Goal: Information Seeking & Learning: Learn about a topic

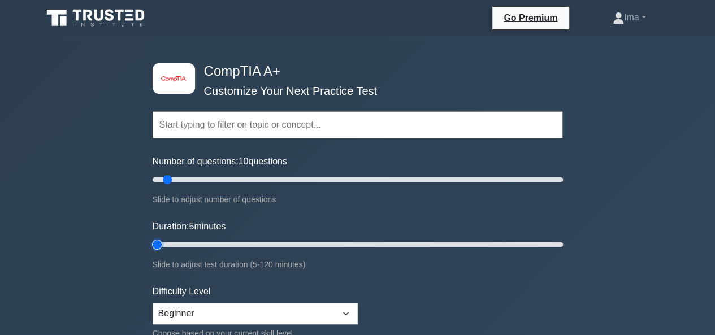
drag, startPoint x: 178, startPoint y: 240, endPoint x: 139, endPoint y: 262, distance: 44.3
type input "5"
click at [153, 252] on input "Duration: 5 minutes" at bounding box center [358, 245] width 410 height 14
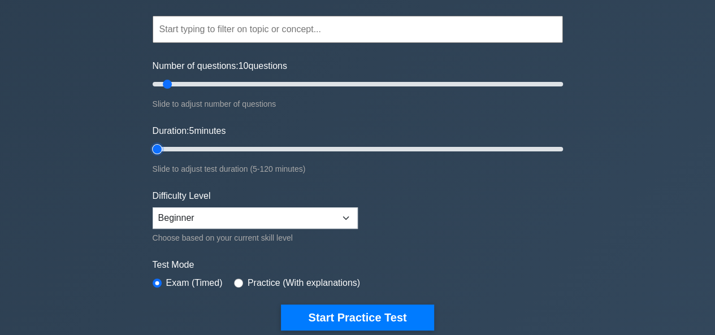
scroll to position [150, 0]
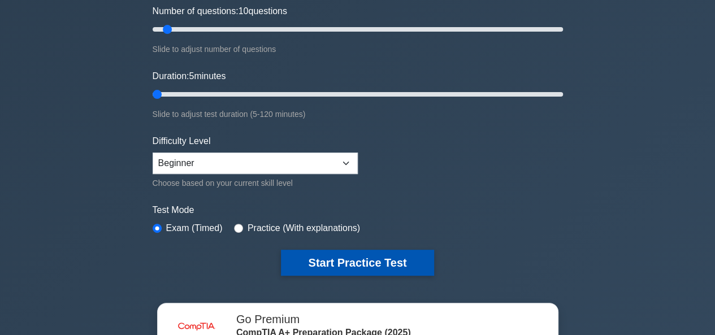
click at [332, 264] on button "Start Practice Test" at bounding box center [357, 263] width 153 height 26
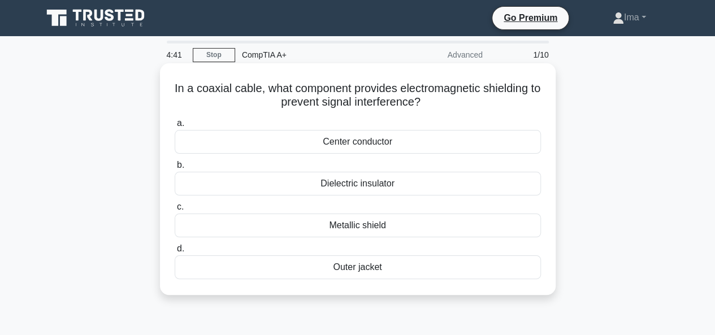
click at [373, 140] on div "Center conductor" at bounding box center [358, 142] width 366 height 24
click at [175, 127] on input "a. Center conductor" at bounding box center [175, 123] width 0 height 7
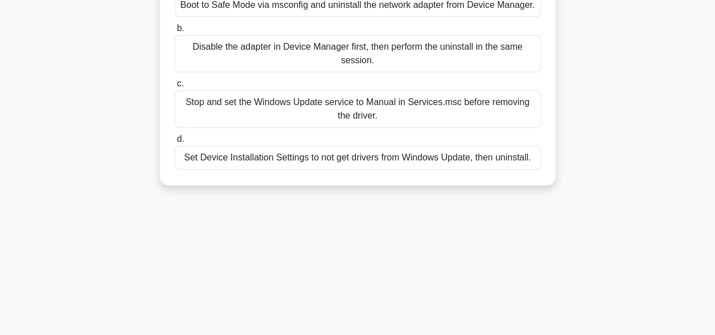
scroll to position [75, 0]
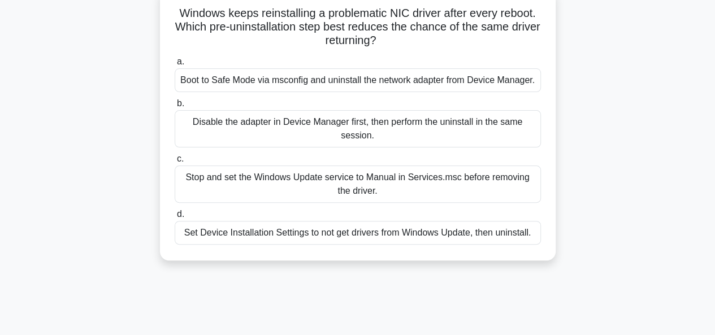
click at [251, 83] on div "Boot to Safe Mode via msconfig and uninstall the network adapter from Device Ma…" at bounding box center [358, 80] width 366 height 24
click at [175, 66] on input "a. Boot to Safe Mode via msconfig and uninstall the network adapter from Device…" at bounding box center [175, 61] width 0 height 7
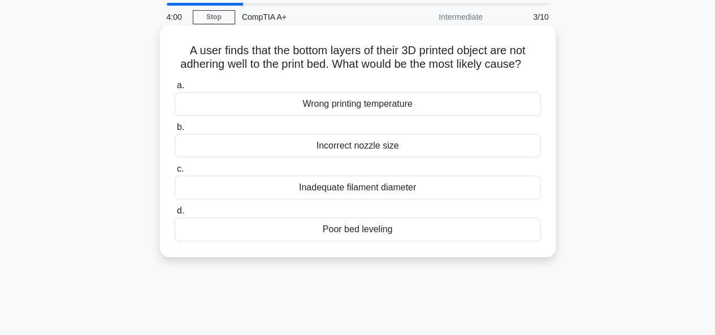
scroll to position [0, 0]
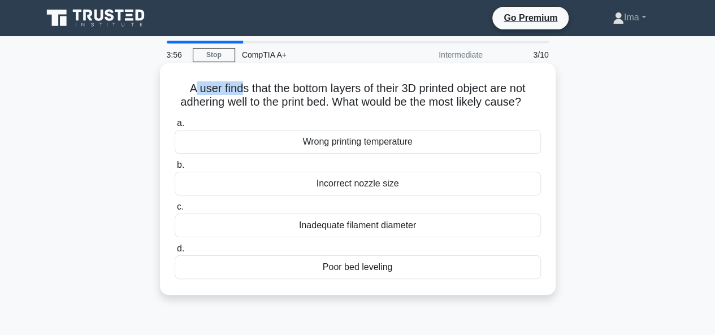
drag, startPoint x: 187, startPoint y: 88, endPoint x: 239, endPoint y: 88, distance: 52.0
click at [239, 88] on h5 "A user finds that the bottom layers of their 3D printed object are not adhering…" at bounding box center [358, 95] width 369 height 28
drag, startPoint x: 183, startPoint y: 88, endPoint x: 539, endPoint y: 111, distance: 356.9
click at [539, 110] on h5 "A user finds that the bottom layers of their 3D printed object are not adhering…" at bounding box center [358, 95] width 369 height 28
click at [281, 110] on h5 "A user finds that the bottom layers of their 3D printed object are not adhering…" at bounding box center [358, 95] width 369 height 28
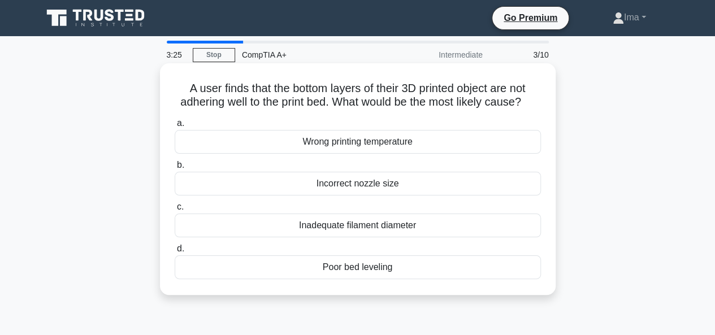
click at [343, 196] on div "Incorrect nozzle size" at bounding box center [358, 184] width 366 height 24
click at [175, 169] on input "b. Incorrect nozzle size" at bounding box center [175, 165] width 0 height 7
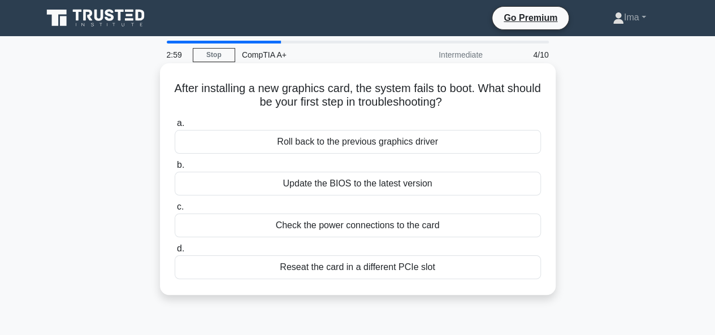
click at [343, 224] on div "Check the power connections to the card" at bounding box center [358, 226] width 366 height 24
click at [175, 211] on input "c. Check the power connections to the card" at bounding box center [175, 207] width 0 height 7
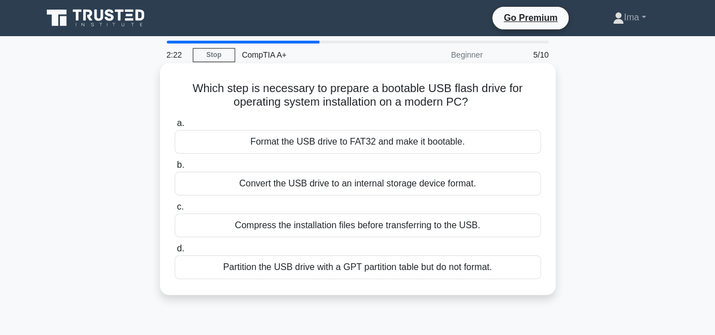
click at [397, 141] on div "Format the USB drive to FAT32 and make it bootable." at bounding box center [358, 142] width 366 height 24
click at [175, 127] on input "a. Format the USB drive to FAT32 and make it bootable." at bounding box center [175, 123] width 0 height 7
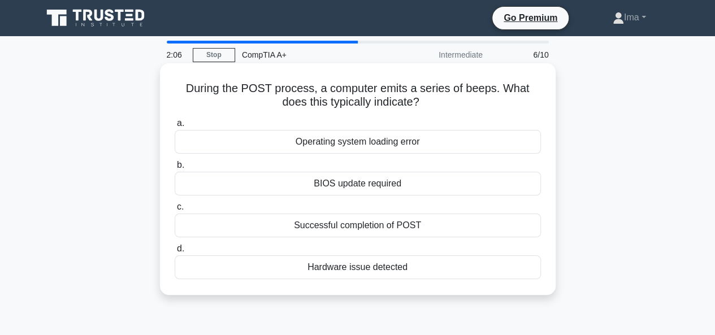
click at [401, 270] on div "Hardware issue detected" at bounding box center [358, 268] width 366 height 24
click at [175, 253] on input "d. Hardware issue detected" at bounding box center [175, 248] width 0 height 7
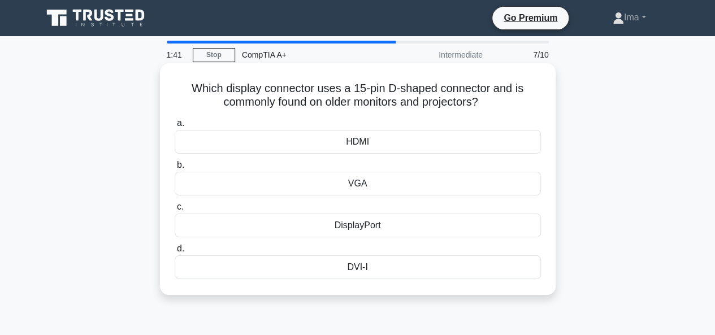
click at [370, 266] on div "DVI-I" at bounding box center [358, 268] width 366 height 24
click at [175, 253] on input "d. DVI-I" at bounding box center [175, 248] width 0 height 7
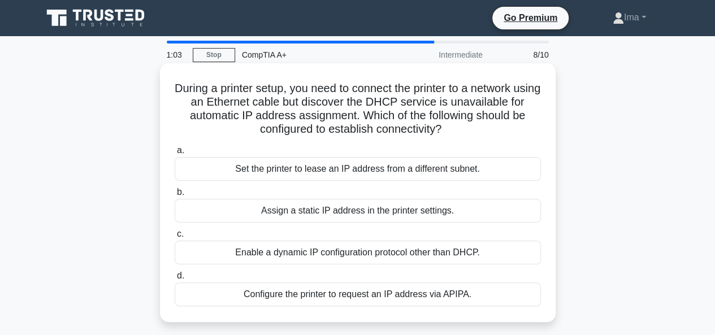
click at [398, 217] on div "Assign a static IP address in the printer settings." at bounding box center [358, 211] width 366 height 24
click at [175, 196] on input "b. Assign a static IP address in the printer settings." at bounding box center [175, 192] width 0 height 7
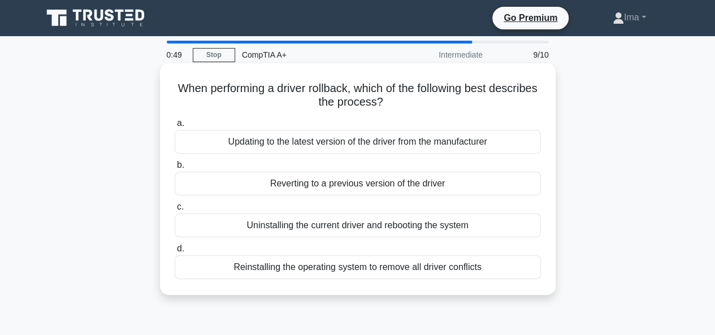
click at [275, 146] on div "Updating to the latest version of the driver from the manufacturer" at bounding box center [358, 142] width 366 height 24
click at [175, 127] on input "a. Updating to the latest version of the driver from the manufacturer" at bounding box center [175, 123] width 0 height 7
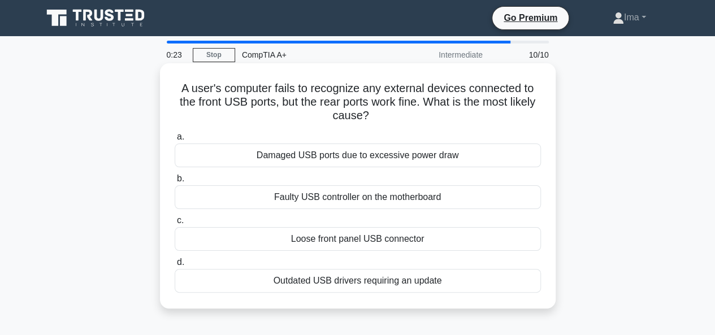
click at [413, 199] on div "Faulty USB controller on the motherboard" at bounding box center [358, 197] width 366 height 24
click at [175, 183] on input "b. Faulty USB controller on the motherboard" at bounding box center [175, 178] width 0 height 7
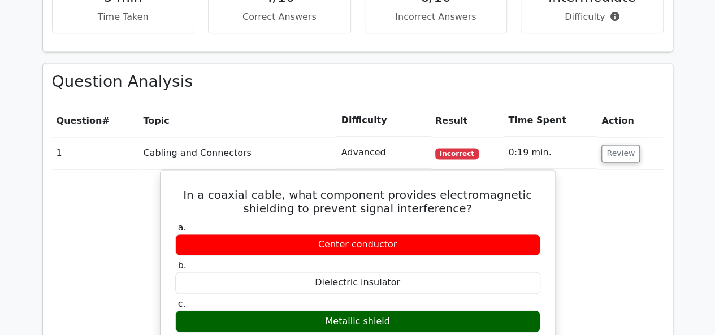
scroll to position [754, 0]
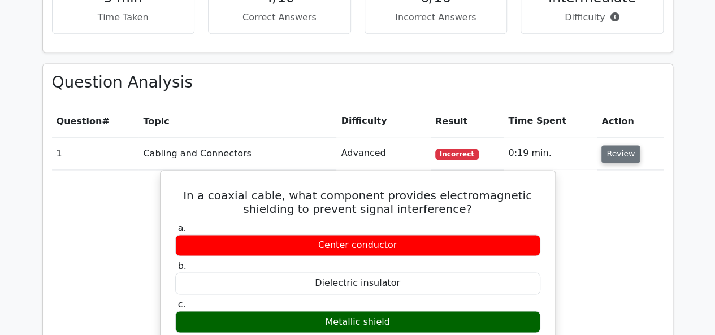
click at [617, 145] on button "Review" at bounding box center [621, 154] width 38 height 18
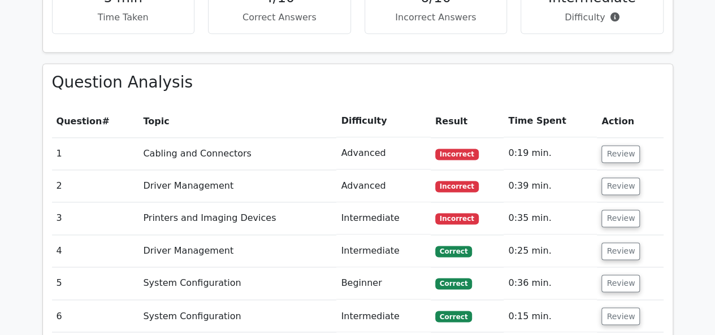
scroll to position [678, 0]
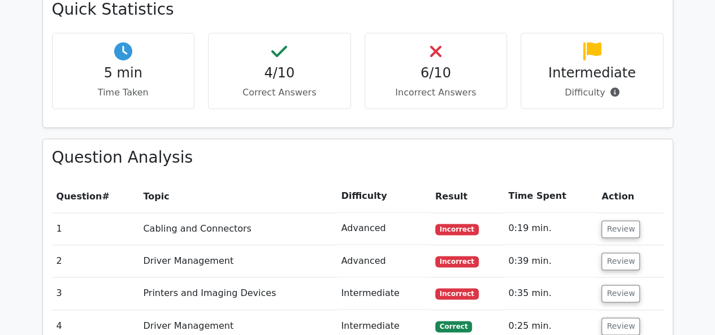
click at [184, 213] on td "Cabling and Connectors" at bounding box center [238, 229] width 198 height 32
click at [455, 224] on span "Incorrect" at bounding box center [457, 229] width 44 height 11
drag, startPoint x: 457, startPoint y: 191, endPoint x: 412, endPoint y: 194, distance: 45.4
click at [417, 213] on tr "1 Cabling and Connectors Advanced Incorrect 0:19 min. Review" at bounding box center [358, 229] width 612 height 32
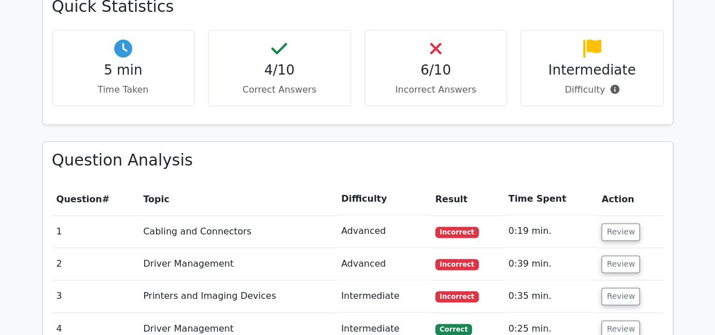
click at [435, 40] on icon at bounding box center [435, 49] width 11 height 18
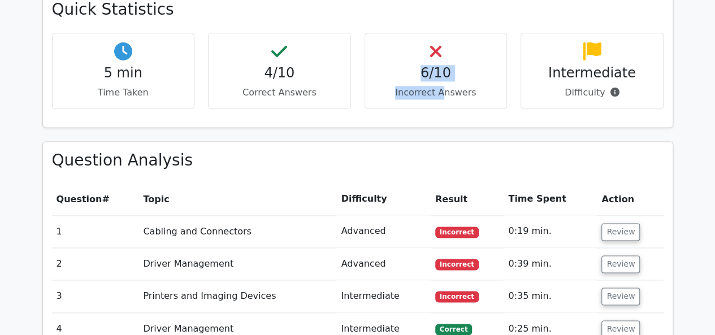
drag, startPoint x: 435, startPoint y: 3, endPoint x: 446, endPoint y: 89, distance: 86.7
click at [446, 89] on div "Quick Statistics 5 min Time Taken 4/10 Correct Answers 6/10 Incorrect Answers I…" at bounding box center [358, 65] width 645 height 150
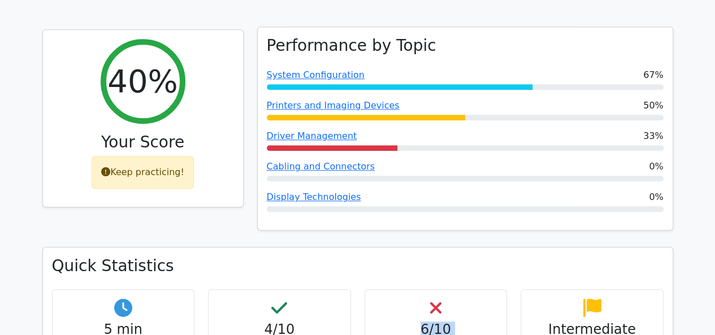
scroll to position [377, 0]
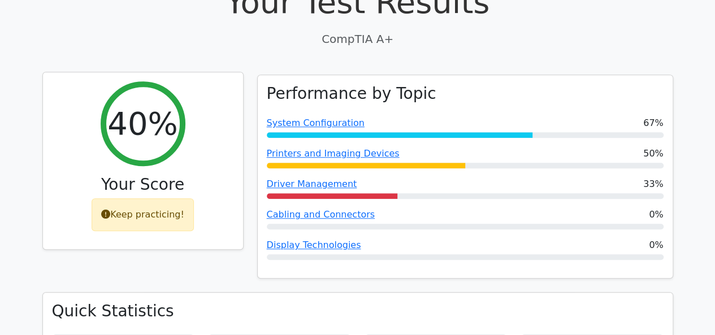
drag, startPoint x: 120, startPoint y: 175, endPoint x: 135, endPoint y: 174, distance: 14.1
click at [135, 198] on div "Keep practicing!" at bounding box center [143, 214] width 102 height 33
drag, startPoint x: 116, startPoint y: 171, endPoint x: 182, endPoint y: 175, distance: 65.7
click at [182, 198] on div "Keep practicing!" at bounding box center [143, 214] width 102 height 33
click at [207, 171] on div "40% Your Score Keep practicing!" at bounding box center [143, 161] width 200 height 178
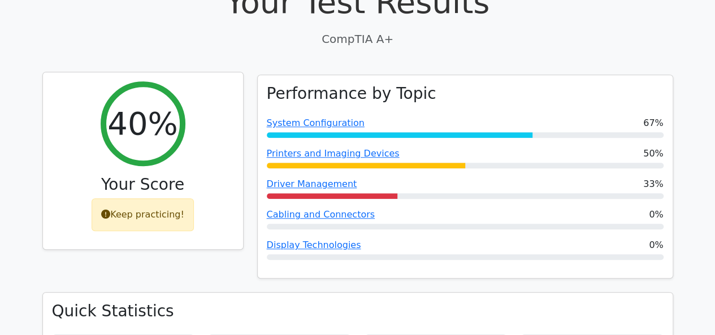
drag, startPoint x: 207, startPoint y: 171, endPoint x: 170, endPoint y: 174, distance: 37.4
click at [176, 176] on div "40% Your Score Keep practicing!" at bounding box center [143, 161] width 200 height 178
click at [98, 198] on div "Keep practicing!" at bounding box center [143, 214] width 102 height 33
drag, startPoint x: 118, startPoint y: 163, endPoint x: 204, endPoint y: 174, distance: 86.6
click at [204, 174] on div "40% Your Score Keep practicing!" at bounding box center [143, 161] width 200 height 178
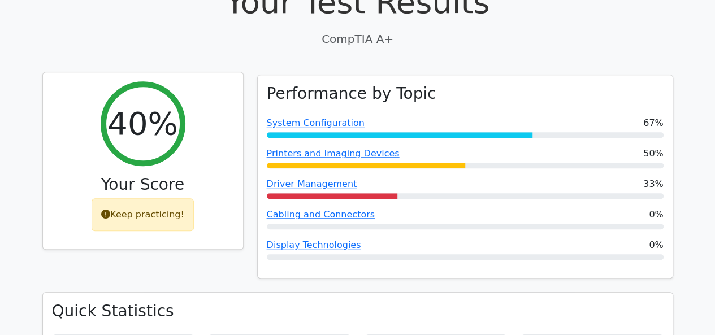
click at [202, 160] on div "40% Your Score Keep practicing!" at bounding box center [143, 161] width 200 height 178
drag, startPoint x: 115, startPoint y: 169, endPoint x: 168, endPoint y: 165, distance: 53.3
click at [158, 198] on div "Keep practicing!" at bounding box center [143, 214] width 102 height 33
click at [184, 198] on div "Keep practicing!" at bounding box center [143, 214] width 102 height 33
drag, startPoint x: 114, startPoint y: 175, endPoint x: 193, endPoint y: 175, distance: 78.6
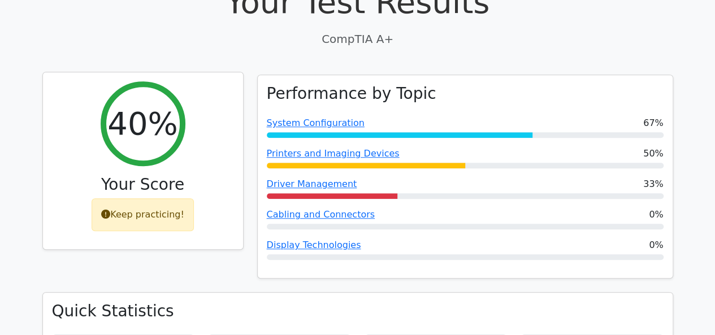
click at [193, 175] on div "40% Your Score Keep practicing!" at bounding box center [143, 161] width 200 height 178
drag, startPoint x: 120, startPoint y: 81, endPoint x: 172, endPoint y: 84, distance: 52.1
click at [172, 84] on div "40%" at bounding box center [143, 123] width 85 height 85
drag, startPoint x: 110, startPoint y: 141, endPoint x: 150, endPoint y: 145, distance: 40.3
click at [150, 175] on h3 "Your Score" at bounding box center [143, 184] width 182 height 19
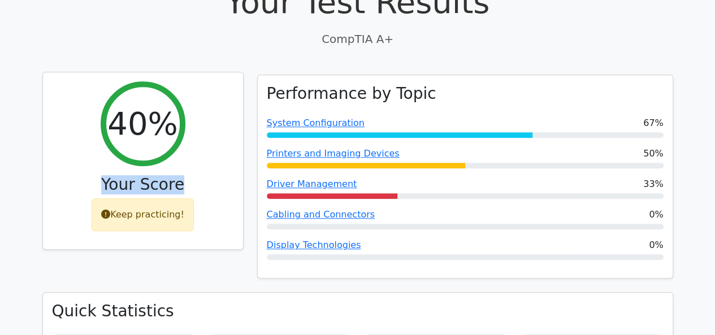
drag, startPoint x: 110, startPoint y: 143, endPoint x: 184, endPoint y: 150, distance: 74.9
click at [184, 175] on h3 "Your Score" at bounding box center [143, 184] width 182 height 19
drag, startPoint x: 120, startPoint y: 80, endPoint x: 76, endPoint y: 49, distance: 53.2
click at [101, 72] on div "40% Your Score Keep practicing!" at bounding box center [143, 161] width 200 height 178
